Goal: Task Accomplishment & Management: Complete application form

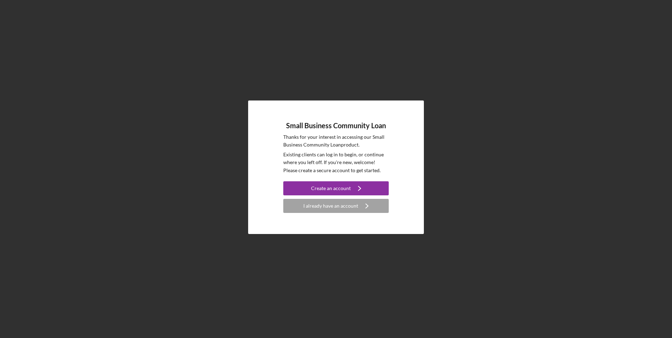
drag, startPoint x: 345, startPoint y: 218, endPoint x: 346, endPoint y: 213, distance: 5.4
click at [345, 217] on div "Small Business Community Loan Thanks for your interest in accessing our Small B…" at bounding box center [336, 168] width 176 height 134
click at [346, 213] on div "Small Business Community Loan Thanks for your interest in accessing our Small B…" at bounding box center [336, 168] width 176 height 134
click at [347, 209] on div "I already have an account" at bounding box center [330, 206] width 55 height 14
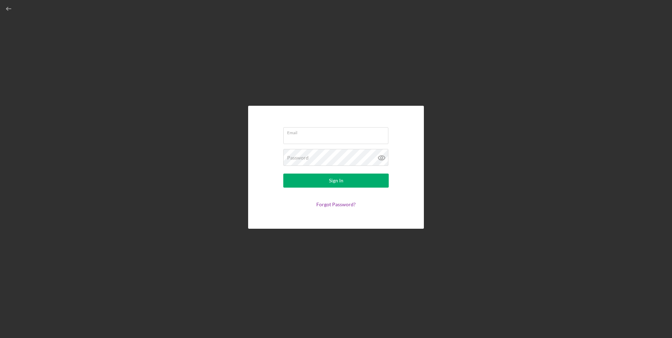
type input "[EMAIL_ADDRESS][DOMAIN_NAME]"
click at [331, 182] on div "Sign In" at bounding box center [336, 181] width 14 height 14
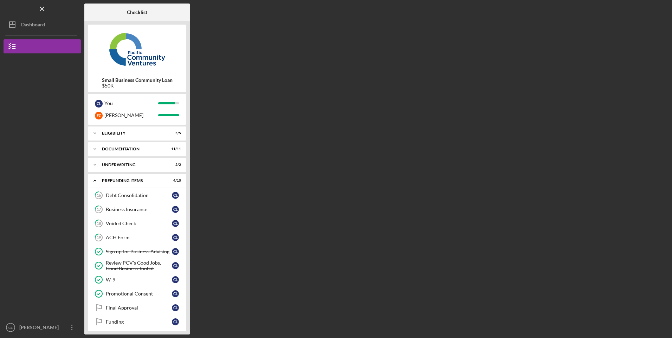
scroll to position [5, 0]
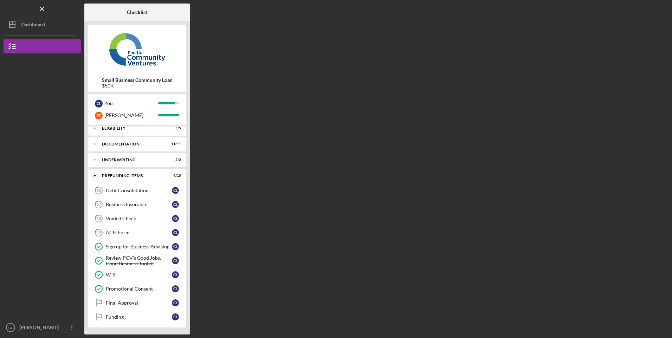
click at [140, 302] on div "Final Approval" at bounding box center [139, 303] width 66 height 6
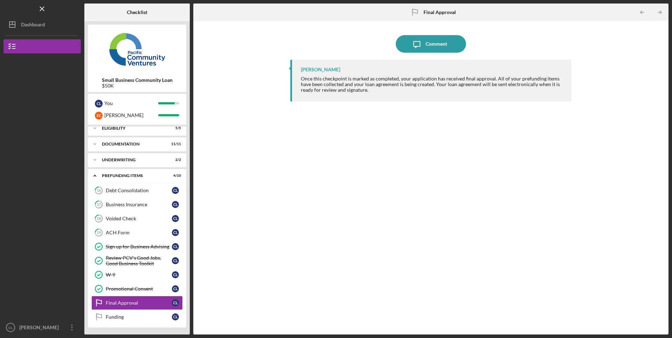
click at [132, 315] on div "Funding" at bounding box center [139, 317] width 66 height 6
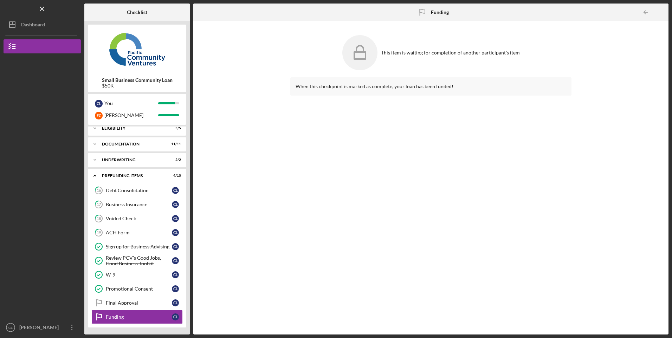
click at [127, 161] on div "Underwriting" at bounding box center [133, 160] width 62 height 4
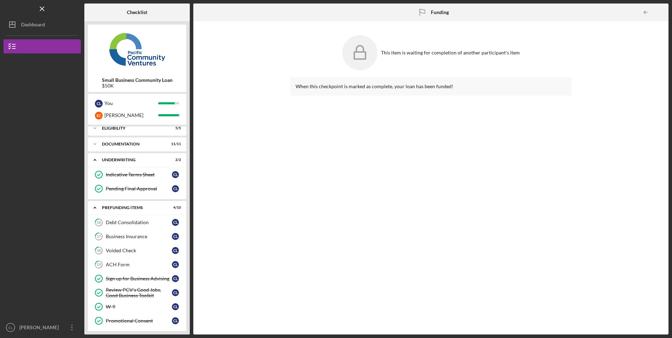
click at [131, 143] on div "Documentation" at bounding box center [133, 144] width 62 height 4
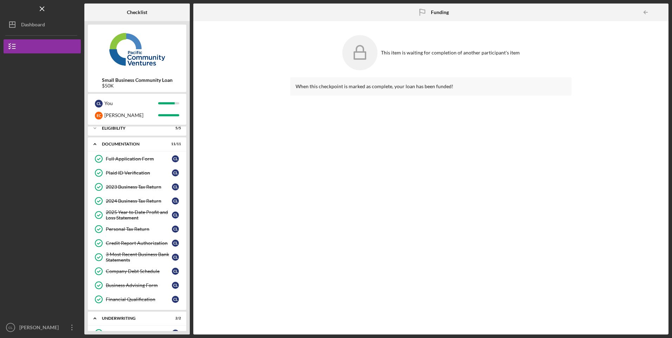
click at [122, 320] on div "Underwriting" at bounding box center [133, 318] width 62 height 4
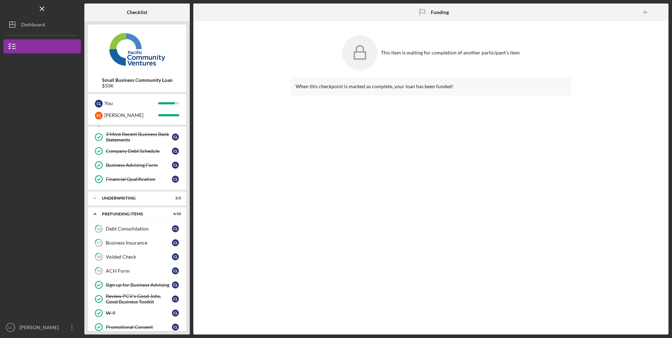
scroll to position [163, 0]
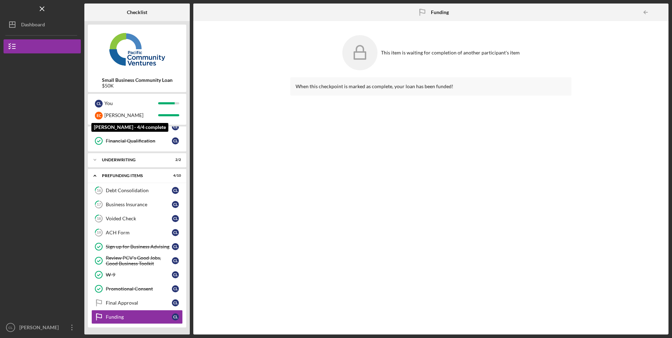
click at [110, 115] on div "[PERSON_NAME]" at bounding box center [131, 115] width 54 height 12
click at [134, 303] on div "Final Approval" at bounding box center [139, 303] width 66 height 6
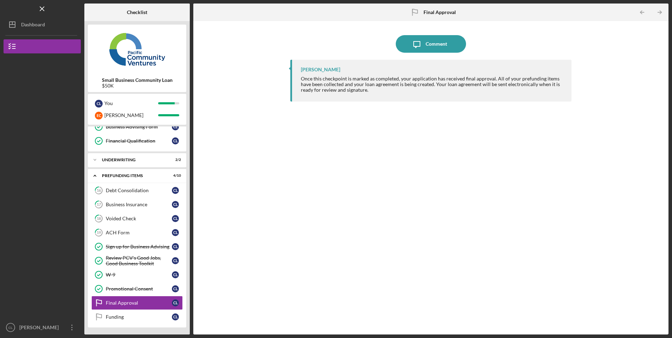
click at [130, 313] on link "Funding Funding C L" at bounding box center [136, 317] width 91 height 14
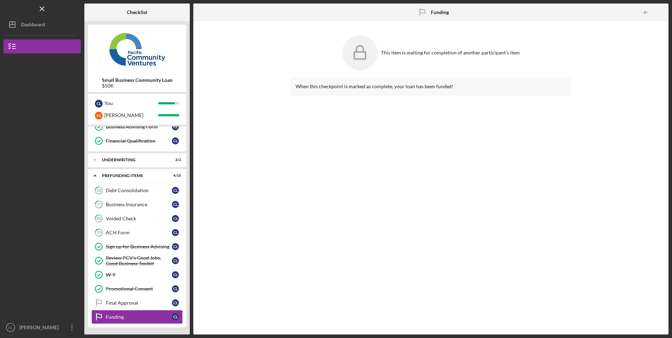
click at [130, 304] on div "Final Approval" at bounding box center [139, 303] width 66 height 6
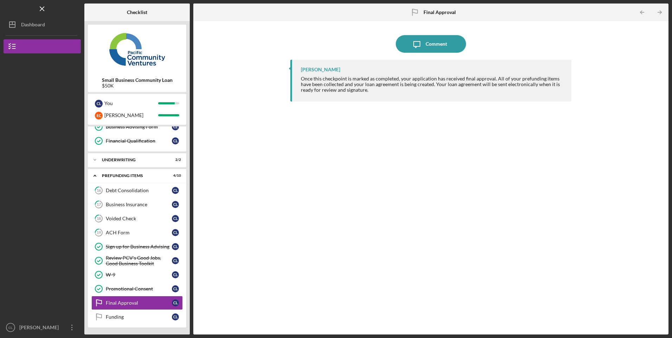
click at [122, 283] on link "Promotional Consent Promotional Consent C L" at bounding box center [136, 289] width 91 height 14
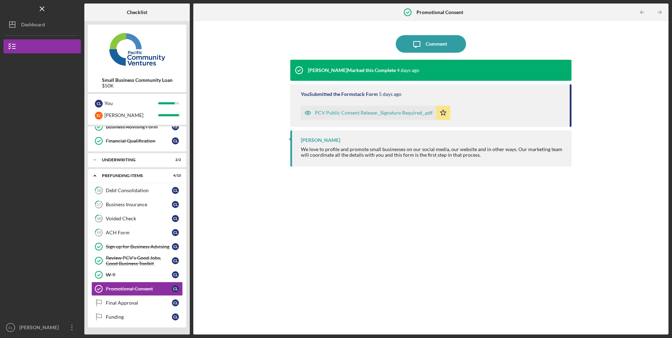
click at [117, 275] on div "W-9" at bounding box center [139, 275] width 66 height 6
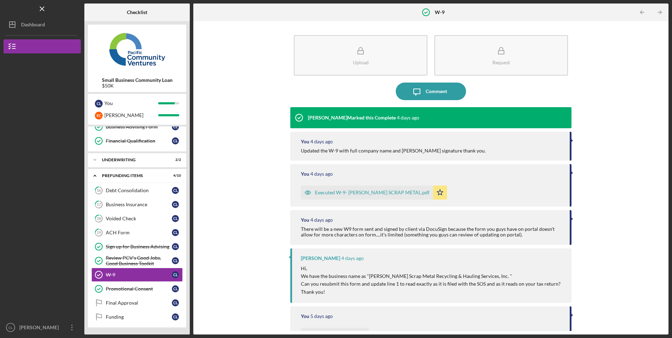
click at [118, 265] on div "Review PCV's Good Jobs, Good Business Toolkit" at bounding box center [139, 260] width 66 height 11
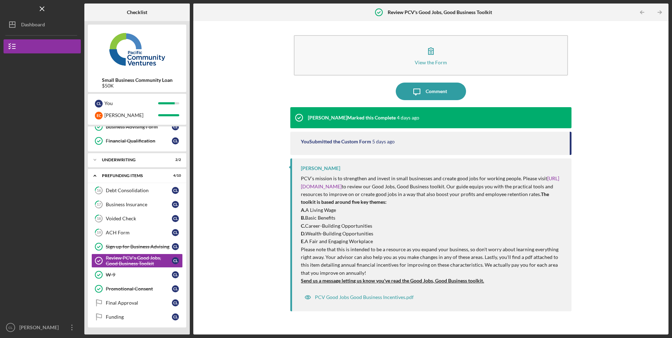
click at [117, 246] on div "Sign up for Business Advising" at bounding box center [139, 247] width 66 height 6
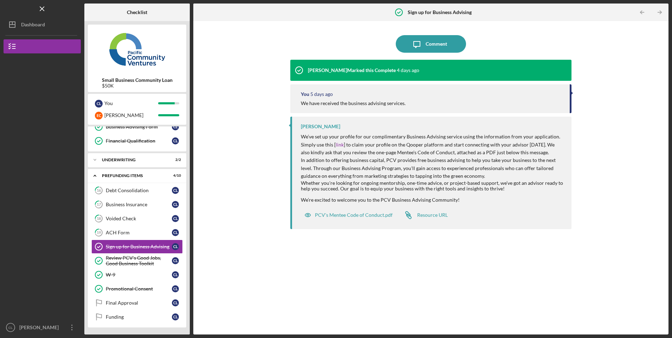
click at [117, 234] on div "ACH Form" at bounding box center [139, 233] width 66 height 6
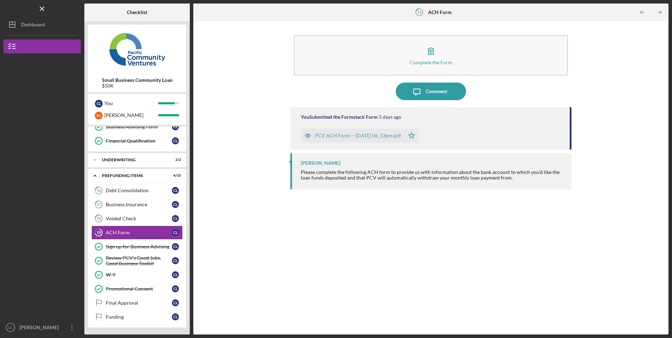
click at [118, 219] on div "Voided Check" at bounding box center [139, 219] width 66 height 6
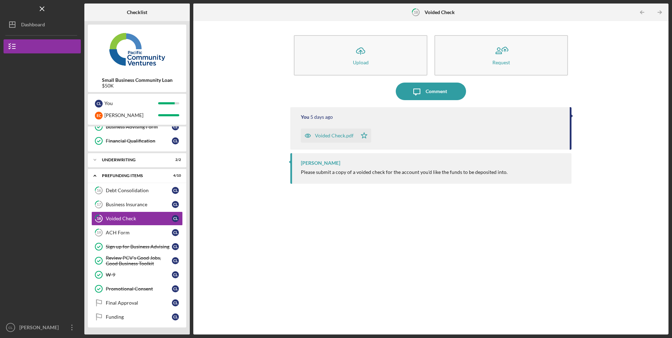
click at [117, 205] on div "Business Insurance" at bounding box center [139, 205] width 66 height 6
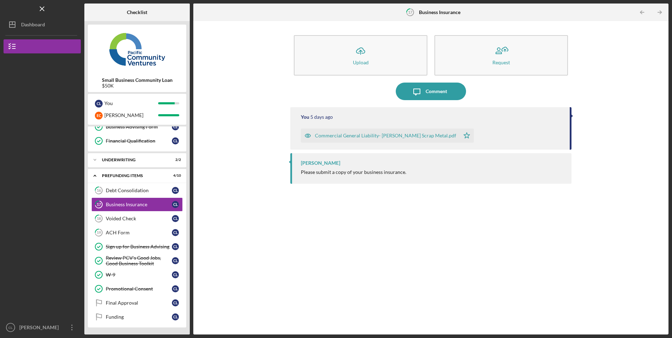
click at [121, 191] on div "Debt Consolidation" at bounding box center [139, 191] width 66 height 6
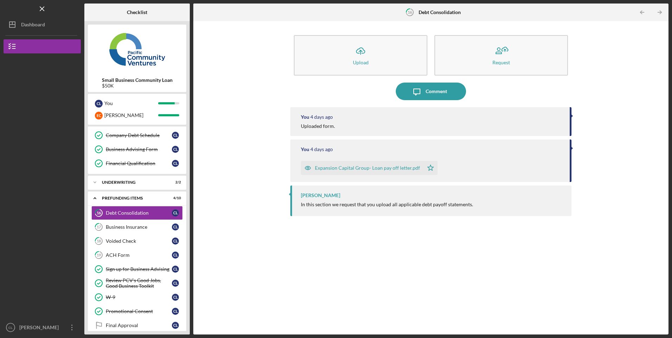
scroll to position [163, 0]
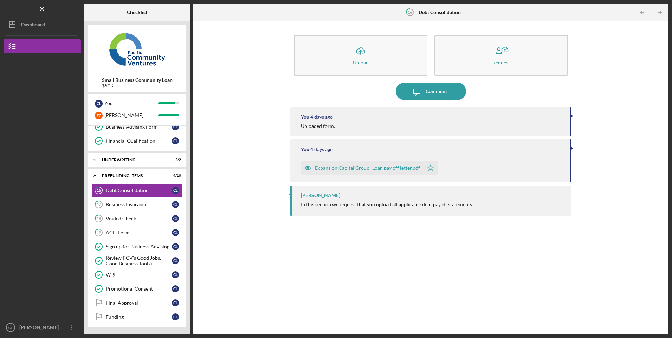
click at [6, 322] on icon "CL" at bounding box center [11, 328] width 14 height 18
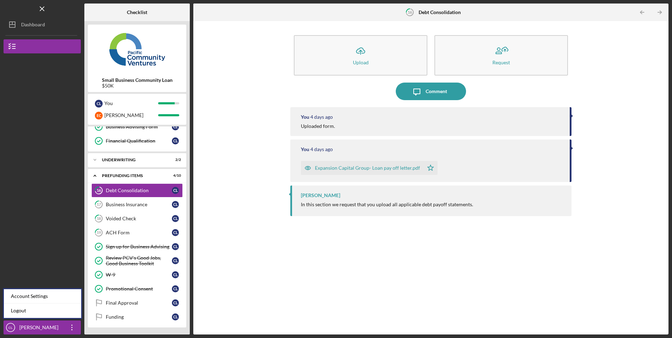
click at [18, 312] on link "Logout" at bounding box center [42, 311] width 77 height 14
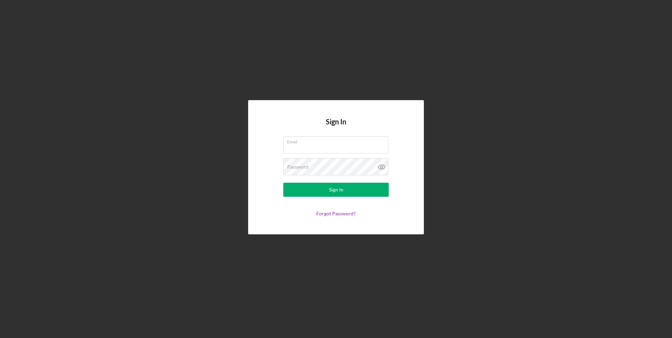
type input "[EMAIL_ADDRESS][DOMAIN_NAME]"
